Goal: Register for event/course

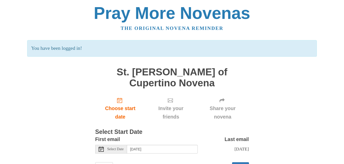
scroll to position [18, 0]
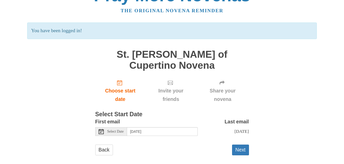
click at [244, 145] on button "Next" at bounding box center [240, 150] width 17 height 10
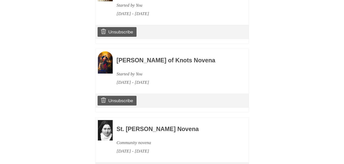
scroll to position [872, 0]
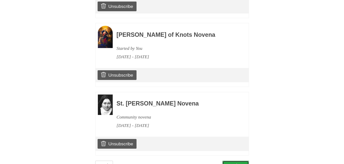
click at [238, 161] on link "Continue" at bounding box center [235, 166] width 27 height 10
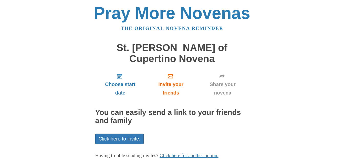
scroll to position [18, 0]
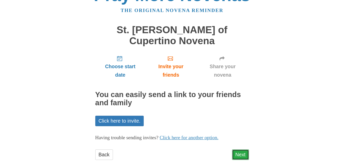
click at [245, 150] on link "Next" at bounding box center [240, 155] width 17 height 10
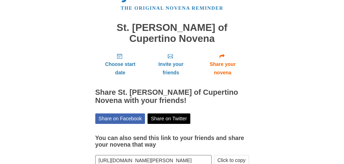
scroll to position [41, 0]
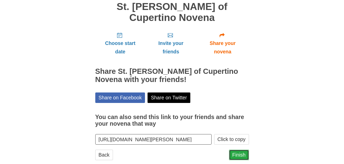
click at [236, 150] on link "Finish" at bounding box center [239, 155] width 20 height 10
